Goal: Task Accomplishment & Management: Complete application form

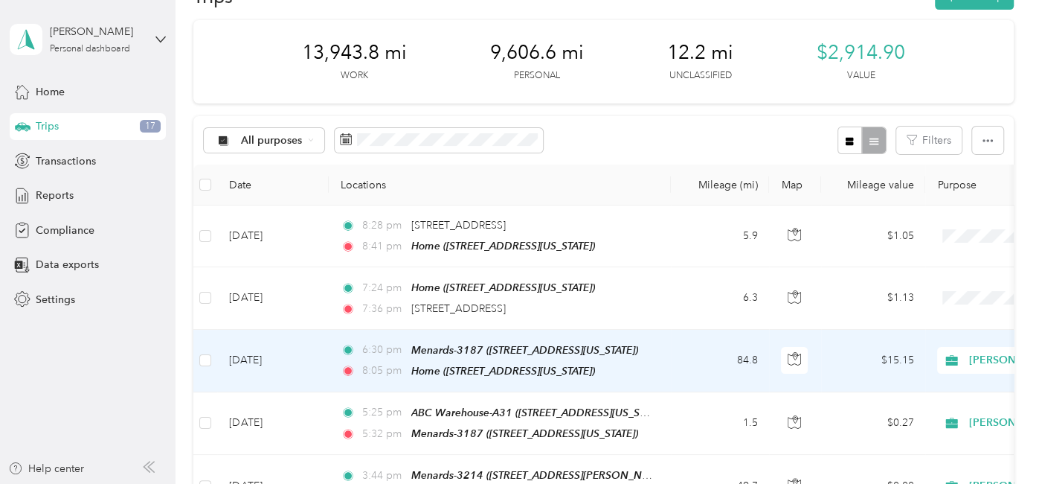
scroll to position [45, 0]
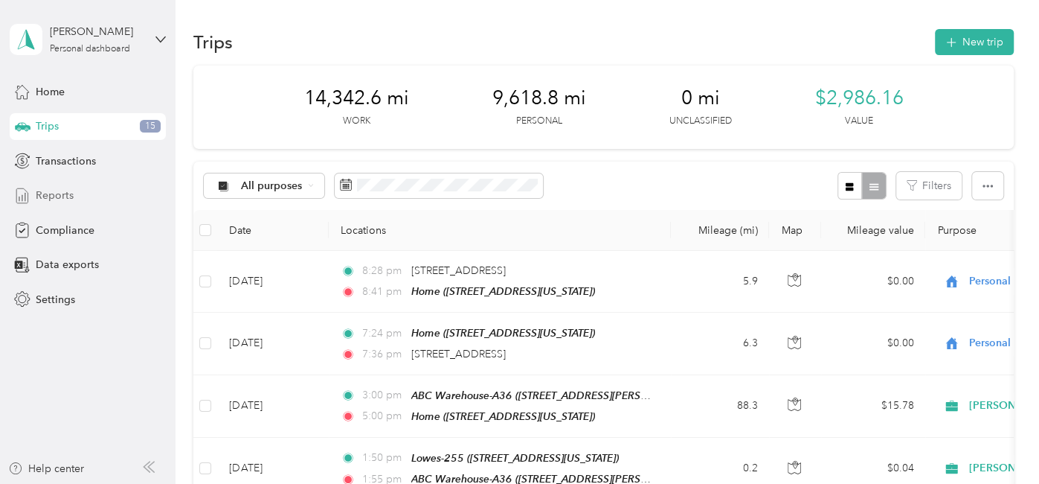
click at [56, 198] on span "Reports" at bounding box center [55, 195] width 38 height 16
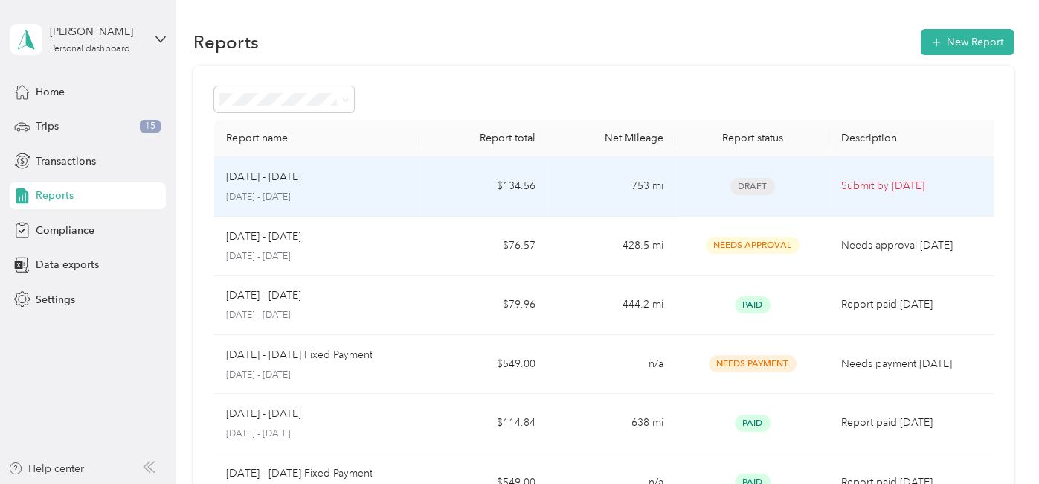
click at [333, 187] on div "Aug 1 - 31, 2025 August 1 - 31, 2025" at bounding box center [316, 186] width 181 height 35
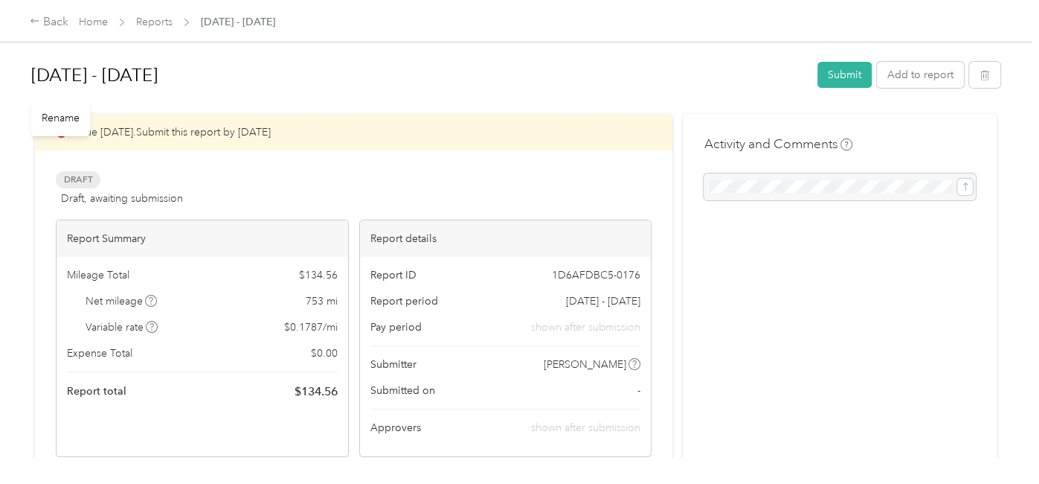
click at [76, 73] on h1 "[DATE] - [DATE]" at bounding box center [419, 75] width 776 height 36
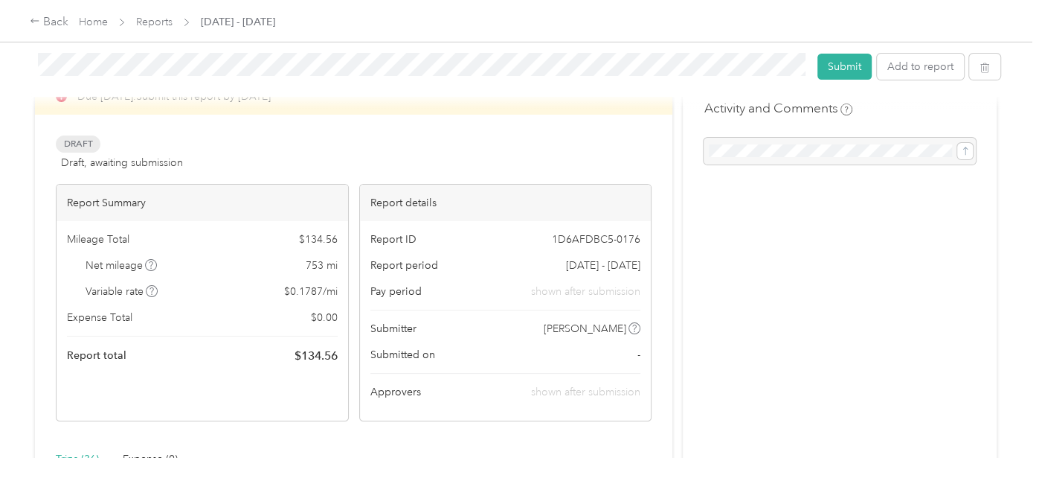
scroll to position [35, 0]
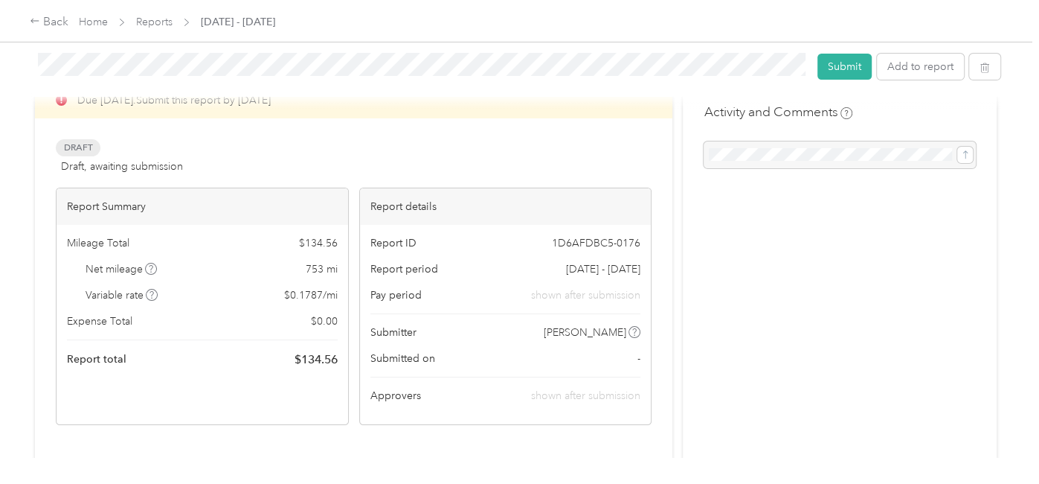
click at [525, 139] on div "Draft Draft, awaiting submission View activity & comments" at bounding box center [354, 157] width 596 height 36
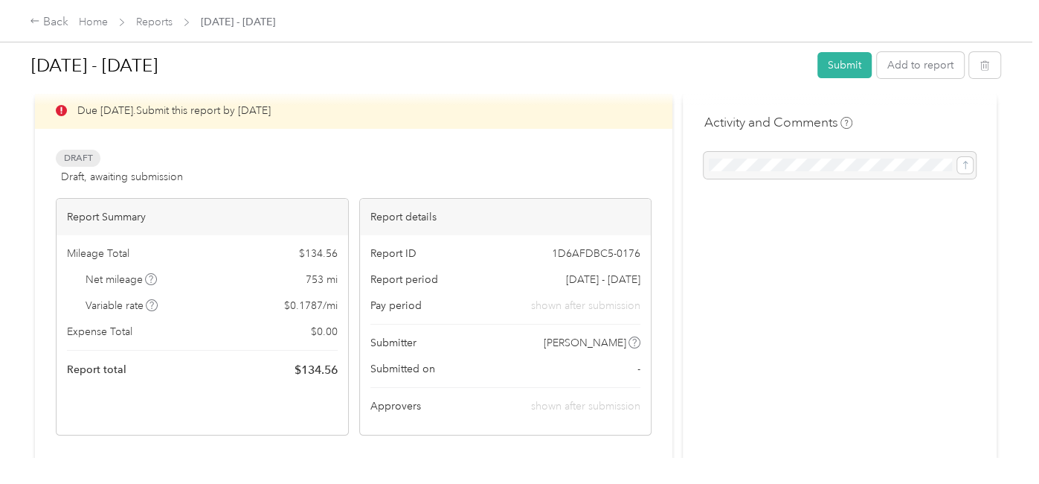
scroll to position [13, 0]
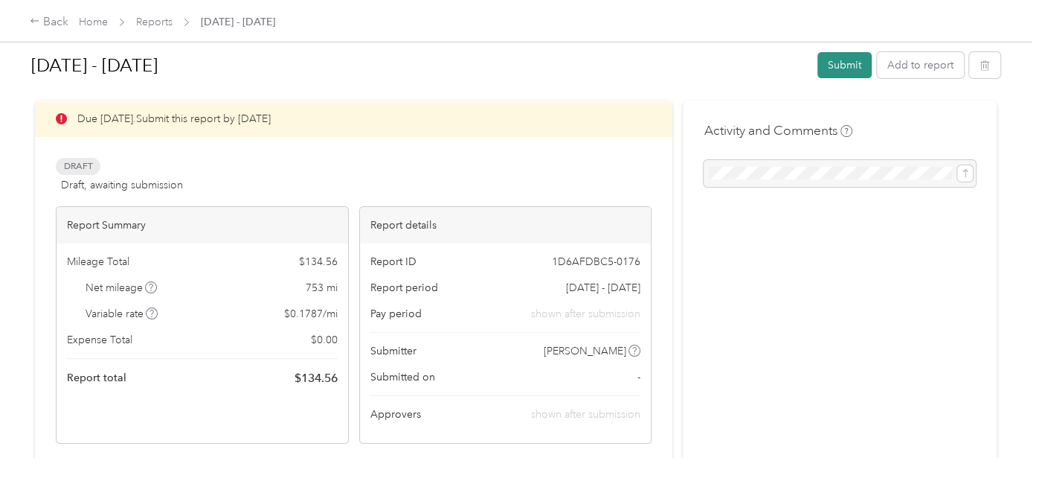
click at [851, 65] on button "Submit" at bounding box center [845, 65] width 54 height 26
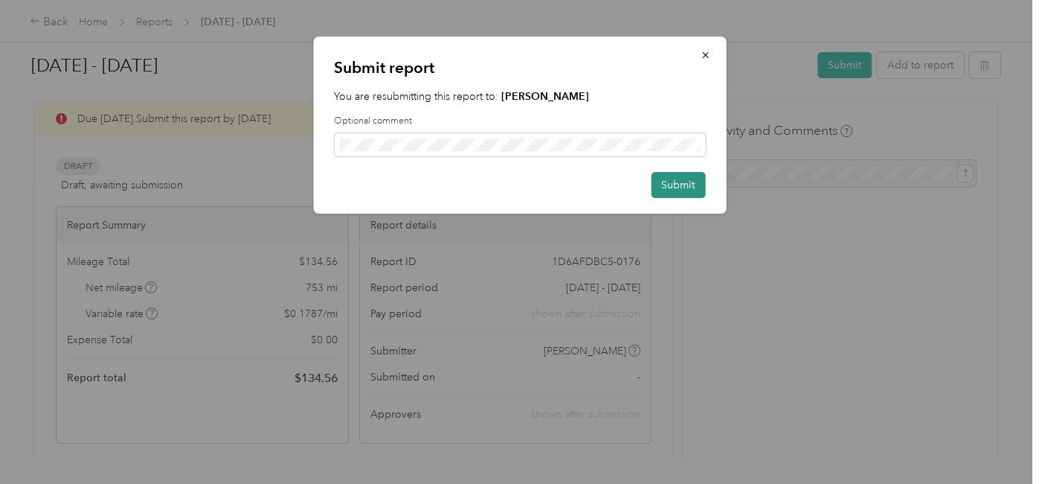
click at [674, 190] on button "Submit" at bounding box center [678, 185] width 54 height 26
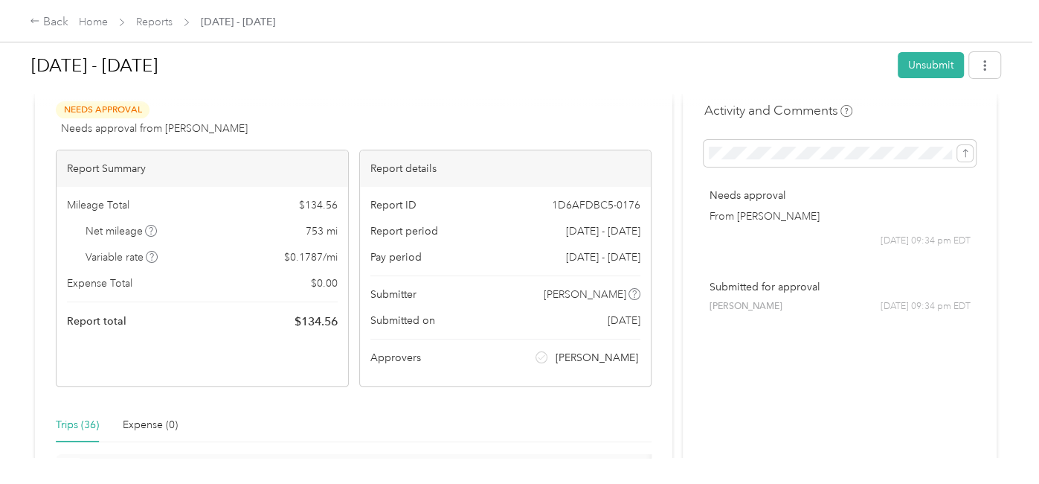
scroll to position [0, 0]
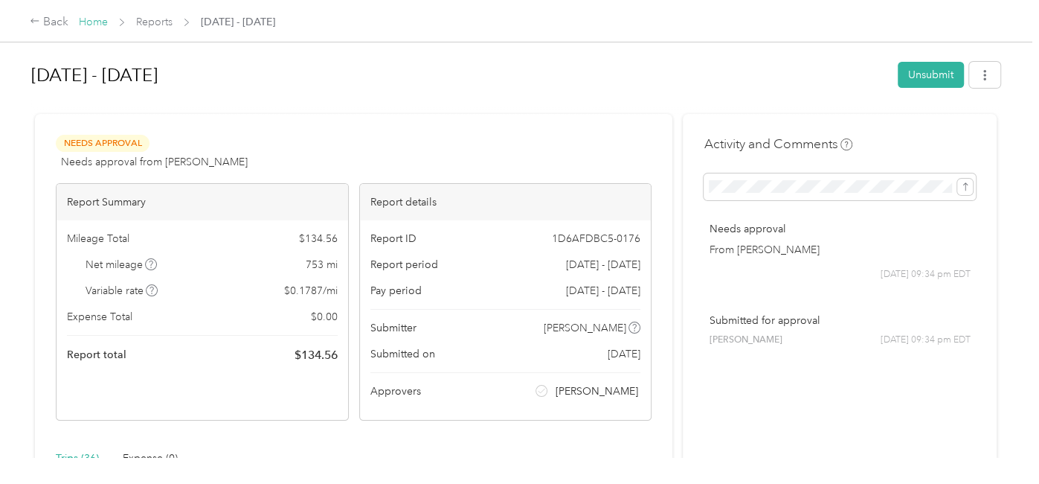
click at [96, 25] on link "Home" at bounding box center [93, 22] width 29 height 13
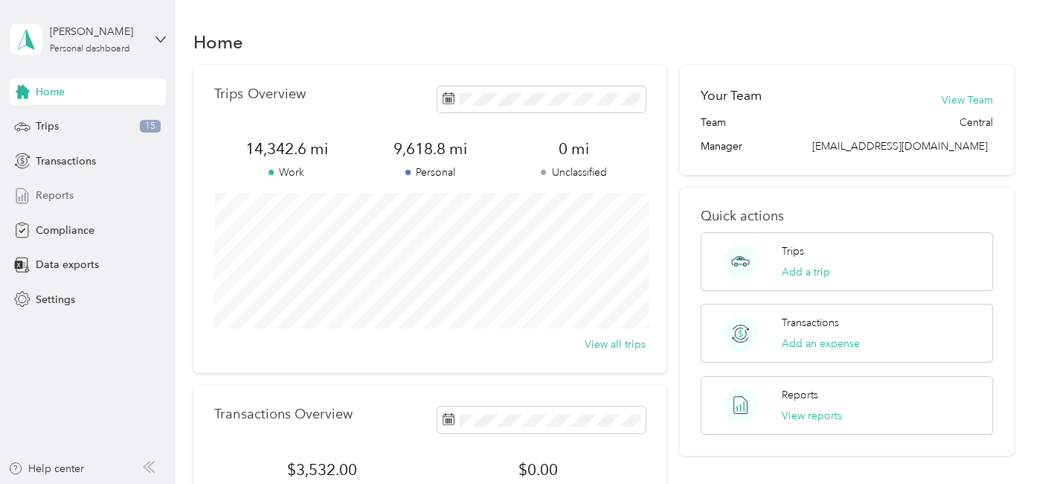
click at [52, 195] on span "Reports" at bounding box center [55, 195] width 38 height 16
